Goal: Use online tool/utility

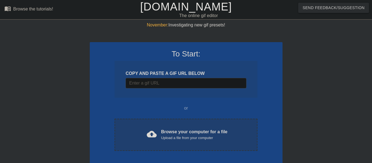
click at [149, 134] on span "cloud_upload" at bounding box center [152, 134] width 10 height 10
click at [160, 138] on div "cloud_upload Browse your computer for a file Upload a file from your computer" at bounding box center [185, 134] width 119 height 12
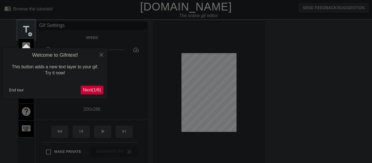
scroll to position [13, 0]
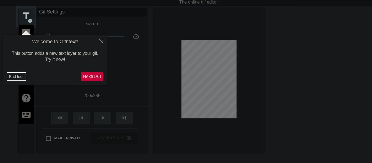
click at [13, 76] on button "End tour" at bounding box center [16, 76] width 19 height 8
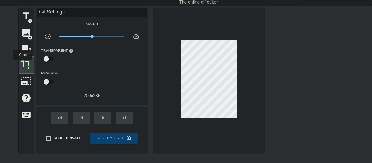
click at [23, 64] on span "crop" at bounding box center [26, 64] width 10 height 10
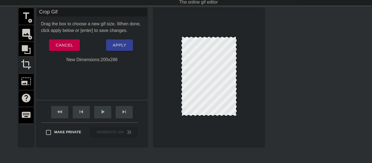
click at [218, 113] on div at bounding box center [209, 77] width 110 height 138
drag, startPoint x: 218, startPoint y: 115, endPoint x: 217, endPoint y: 112, distance: 3.3
click at [217, 112] on div at bounding box center [209, 112] width 54 height 3
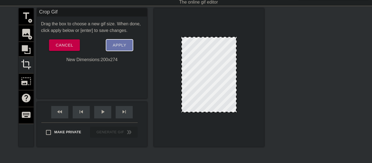
click at [121, 44] on span "Apply" at bounding box center [119, 45] width 13 height 7
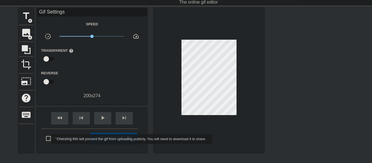
click at [47, 139] on input "Make Private" at bounding box center [49, 139] width 12 height 12
checkbox input "true"
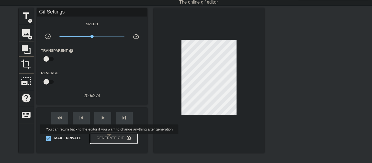
click at [110, 138] on span "Generate Gif double_arrow" at bounding box center [113, 138] width 43 height 7
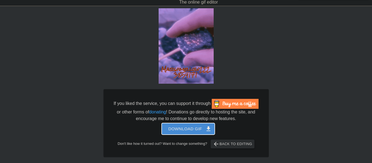
click at [172, 128] on span "Download gif get_app" at bounding box center [188, 128] width 40 height 7
